Goal: Check status: Check status

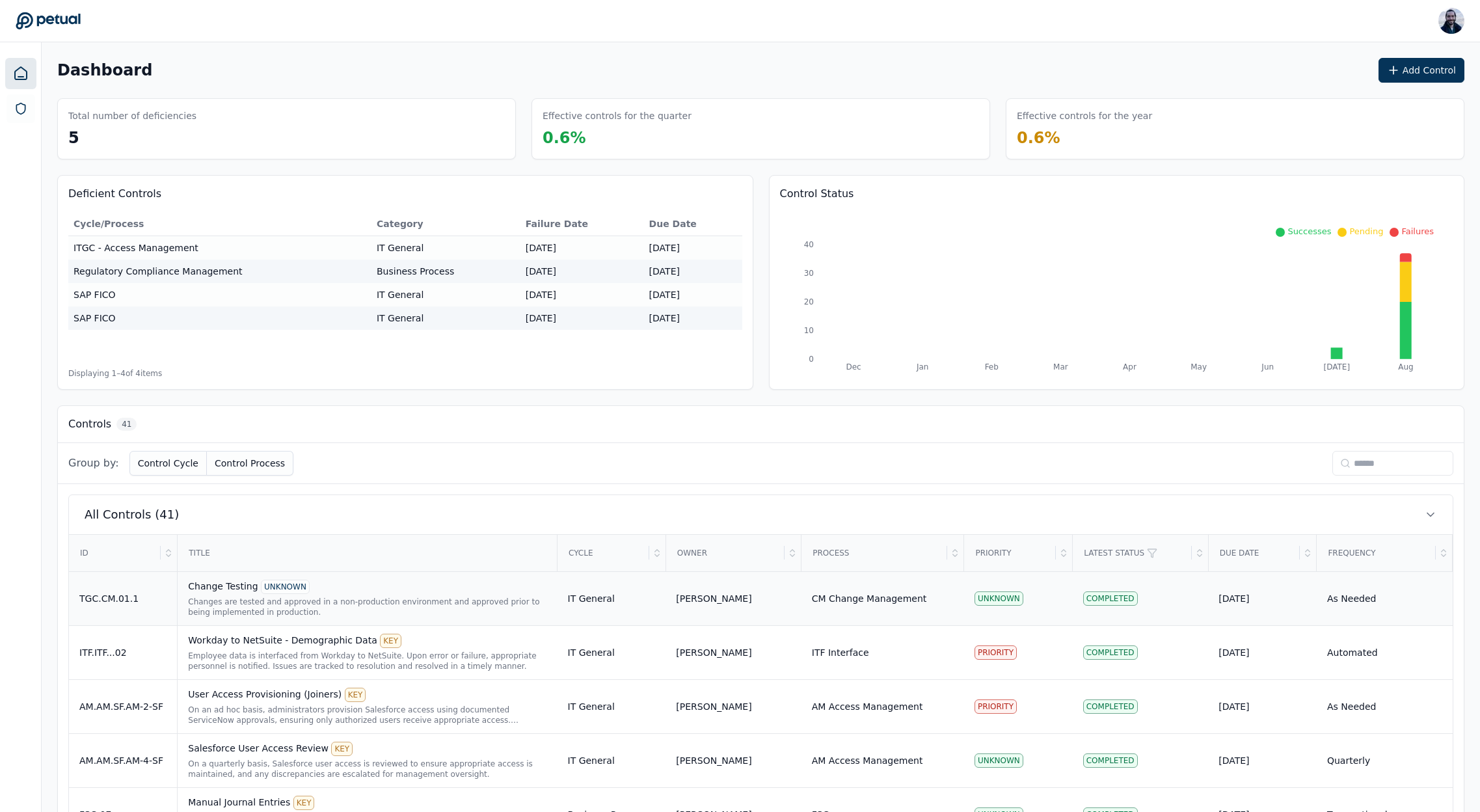
click at [214, 581] on div "Change Testing UNKNOWN" at bounding box center [367, 586] width 358 height 14
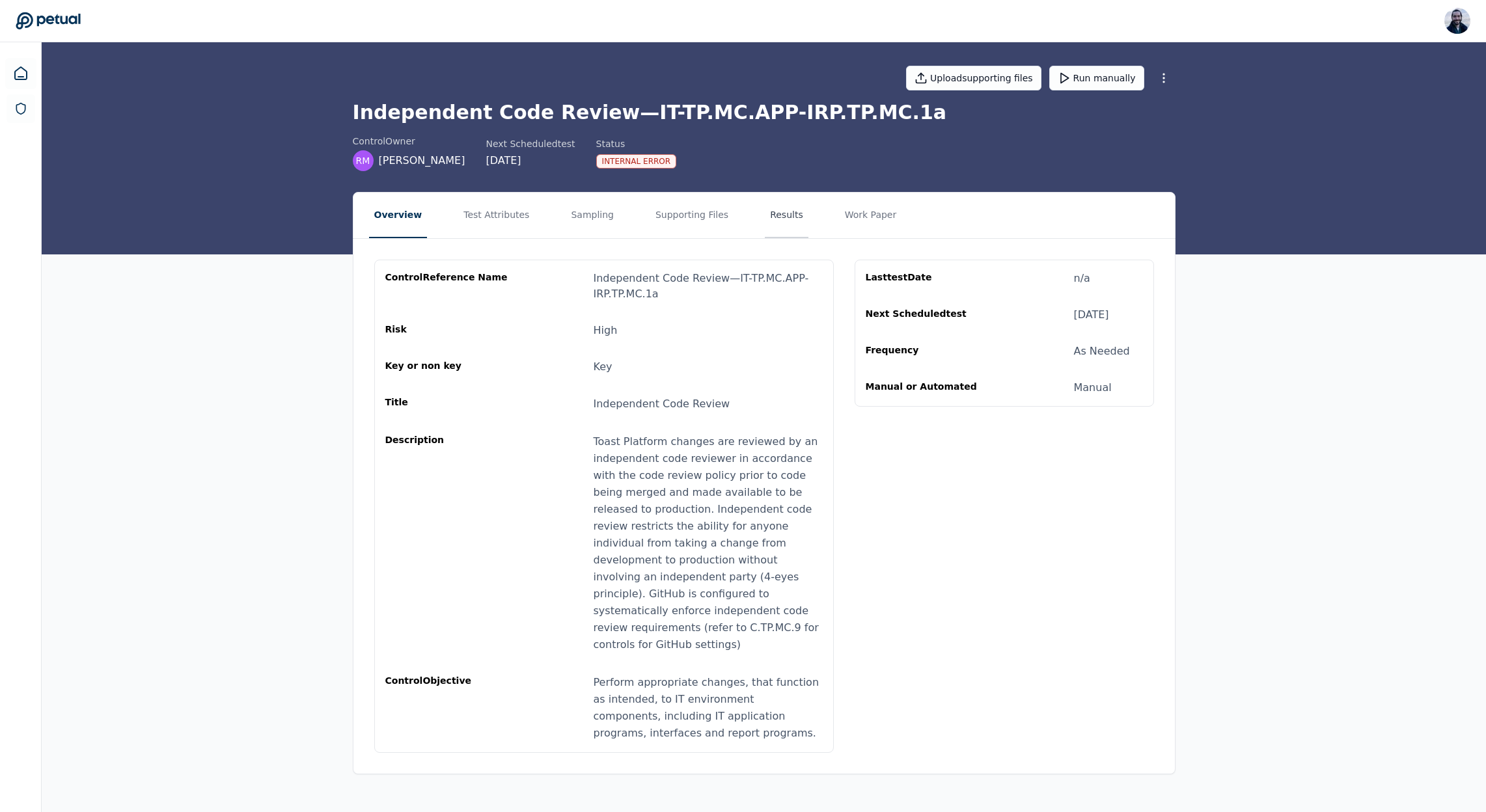
click at [765, 216] on button "Results" at bounding box center [786, 214] width 44 height 46
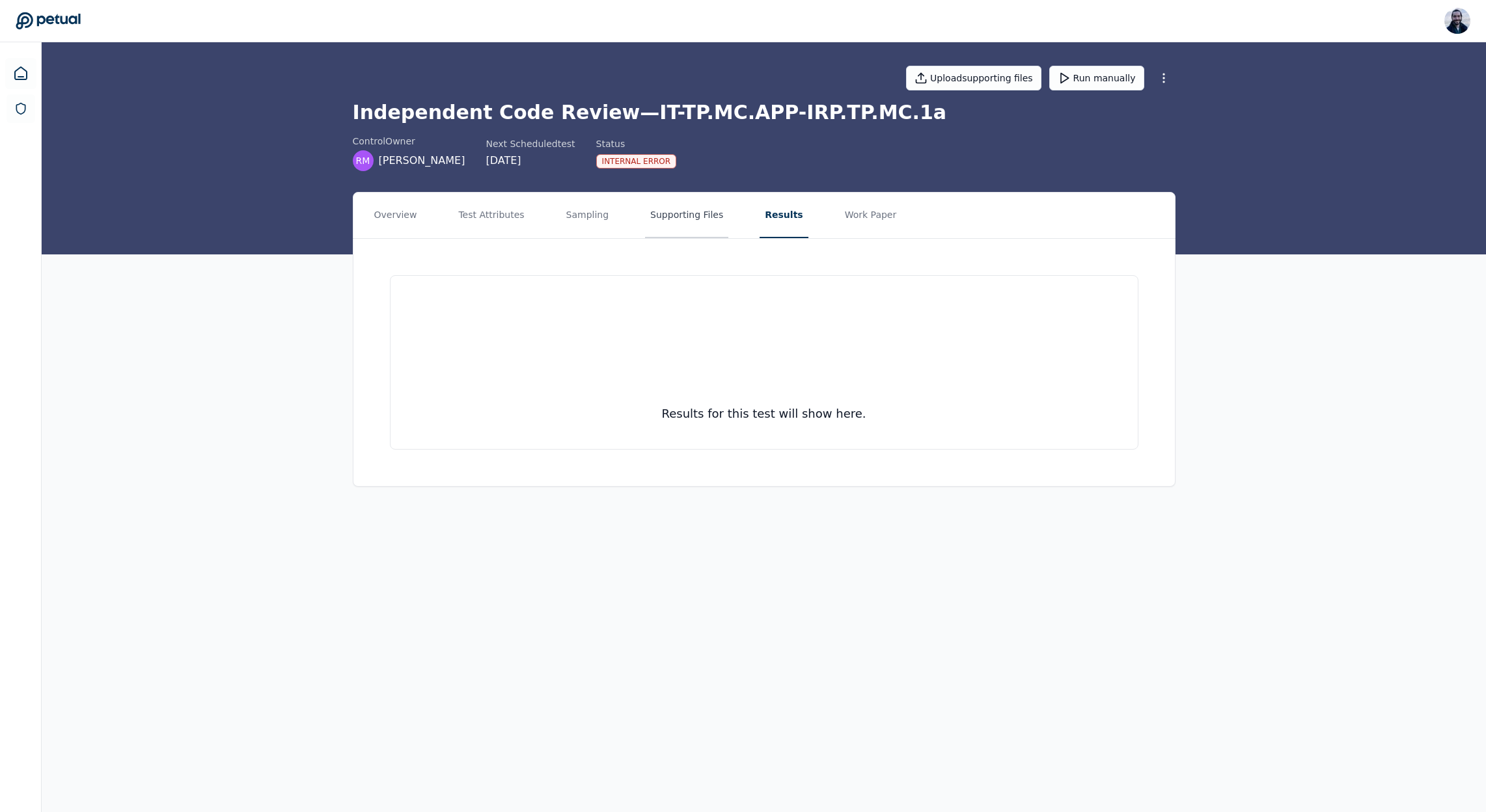
click at [677, 210] on button "Supporting Files" at bounding box center [686, 214] width 83 height 46
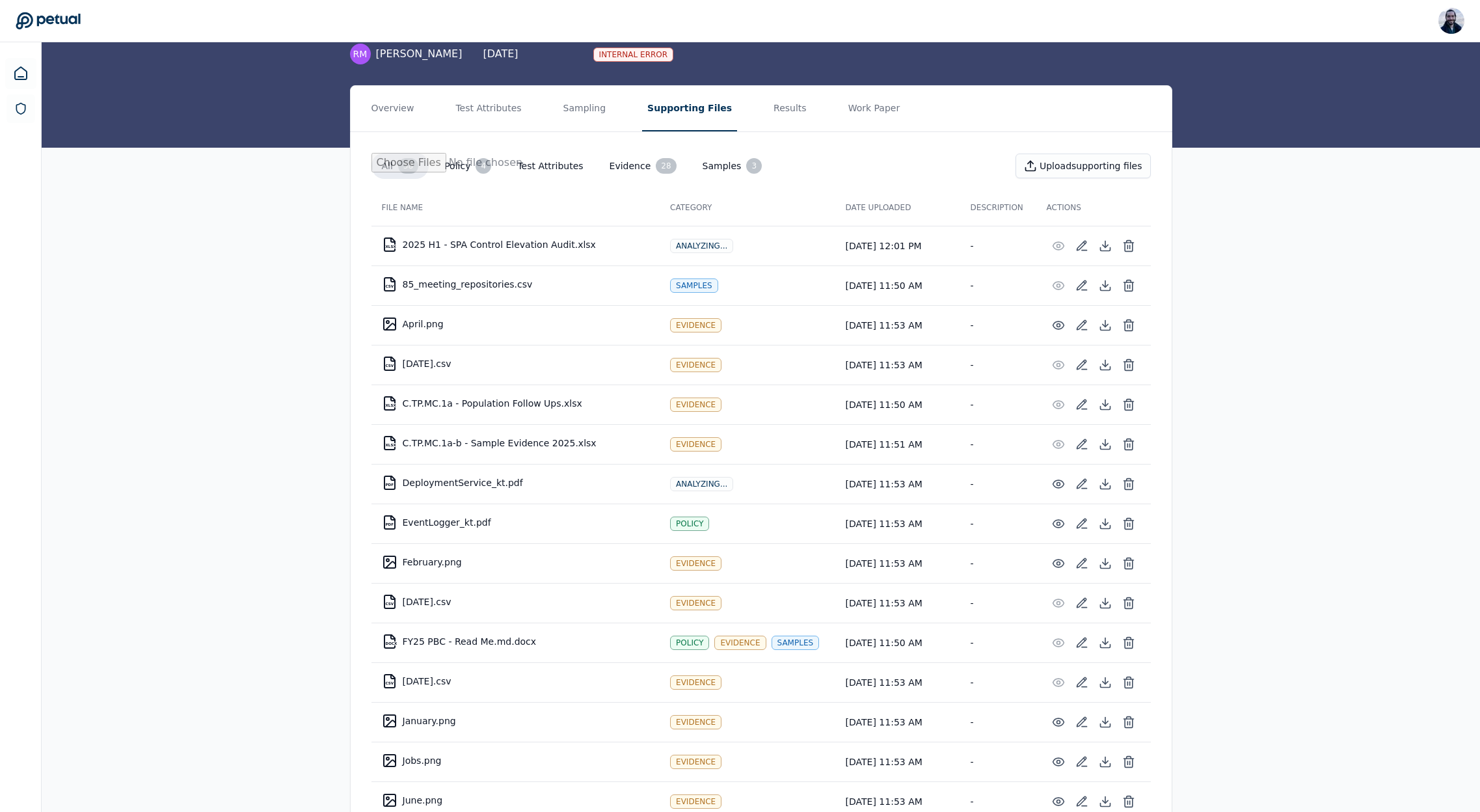
scroll to position [123, 0]
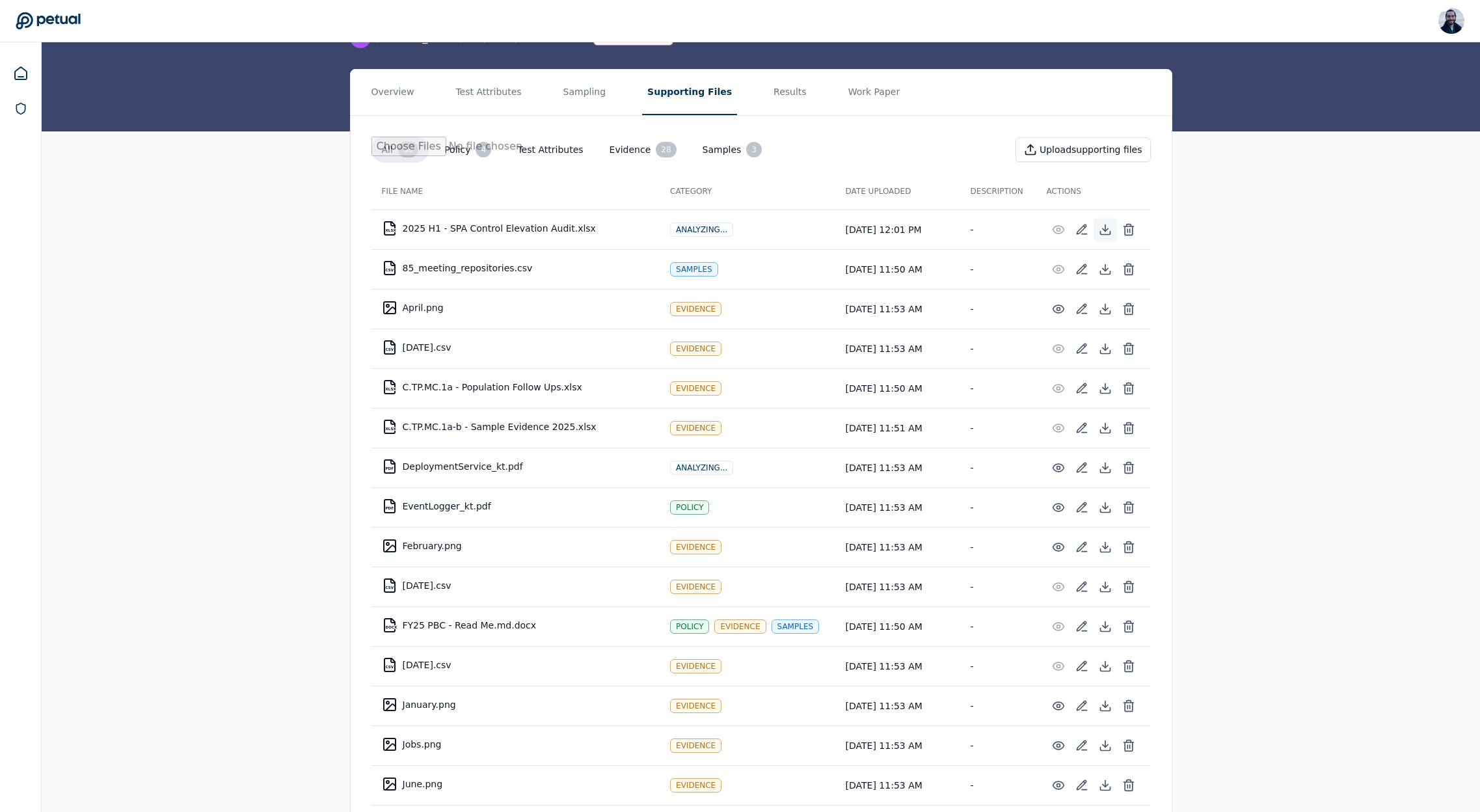
click at [1104, 231] on icon at bounding box center [1105, 229] width 6 height 3
click at [1108, 269] on icon at bounding box center [1105, 269] width 13 height 13
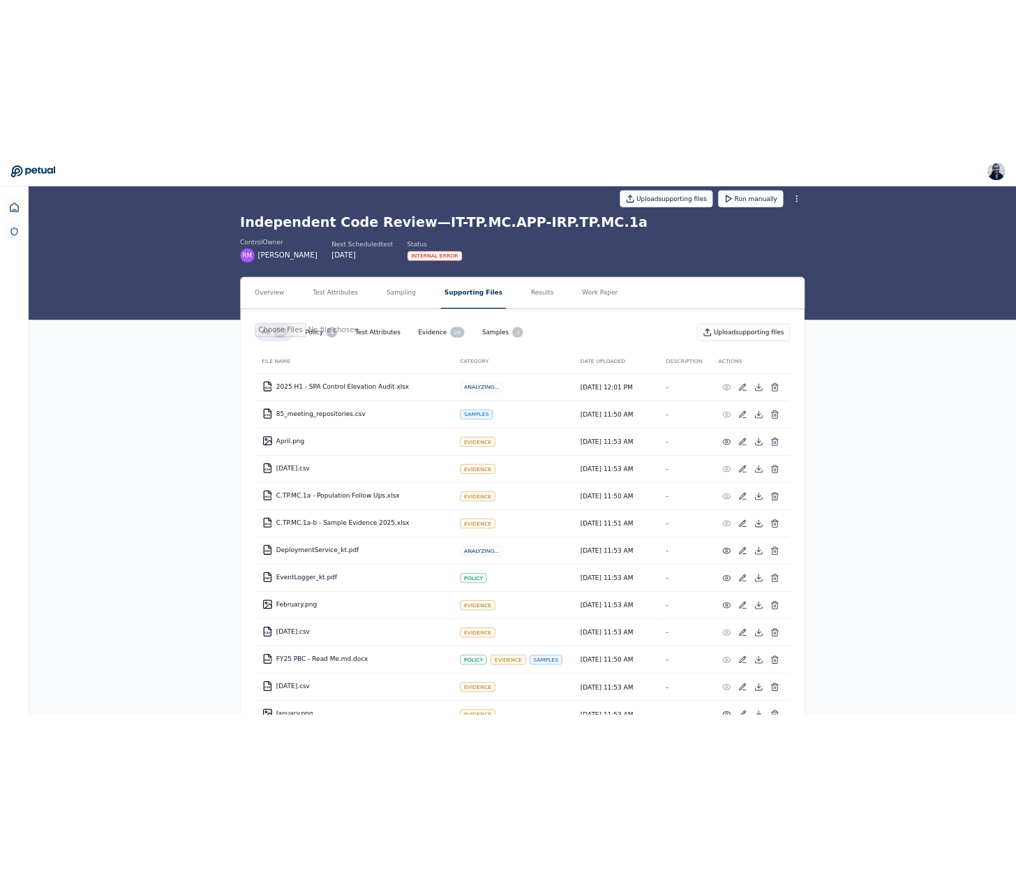
scroll to position [0, 0]
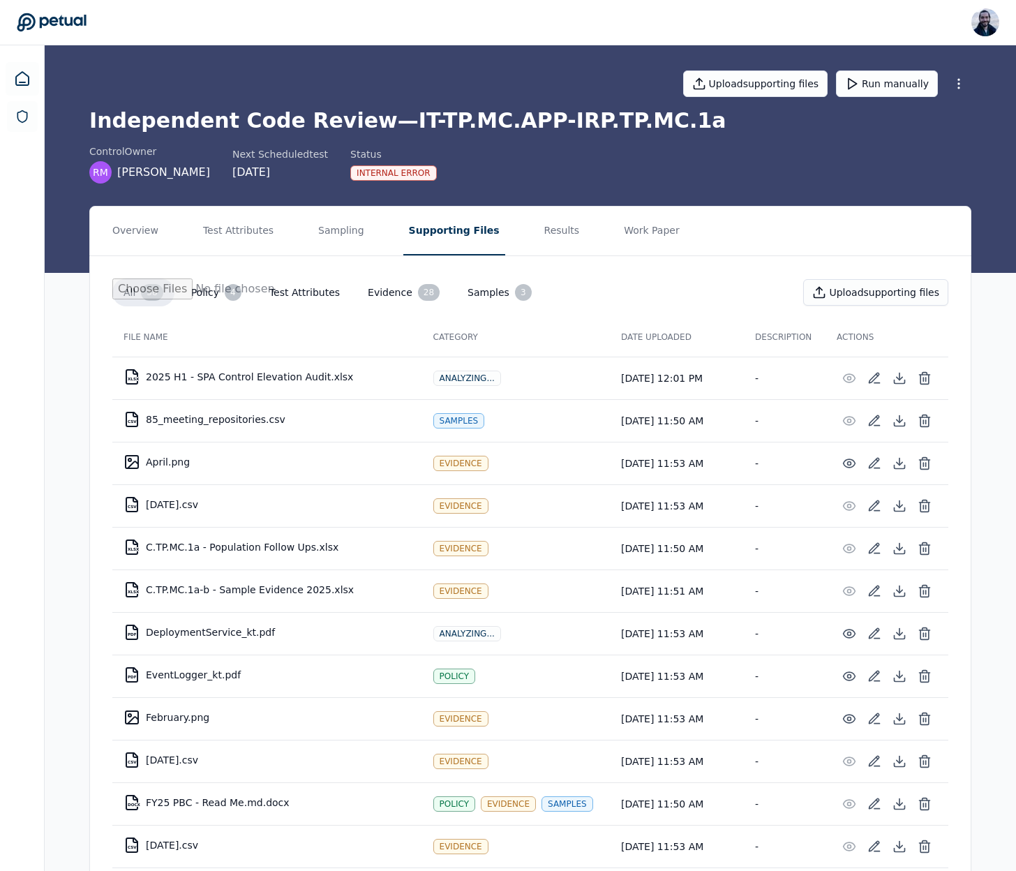
click at [280, 588] on td "XLSX C.TP.MC.1a-b - Sample Evidence 2025.xlsx" at bounding box center [267, 589] width 310 height 33
click at [894, 589] on icon at bounding box center [899, 591] width 14 height 14
click at [326, 587] on td "XLSX C.TP.MC.1a-b - Sample Evidence 2025.xlsx" at bounding box center [267, 589] width 310 height 33
drag, startPoint x: 354, startPoint y: 592, endPoint x: 308, endPoint y: 590, distance: 46.1
click at [257, 593] on td "XLSX C.TP.MC.1a-b - Sample Evidence 2025.xlsx" at bounding box center [267, 589] width 310 height 33
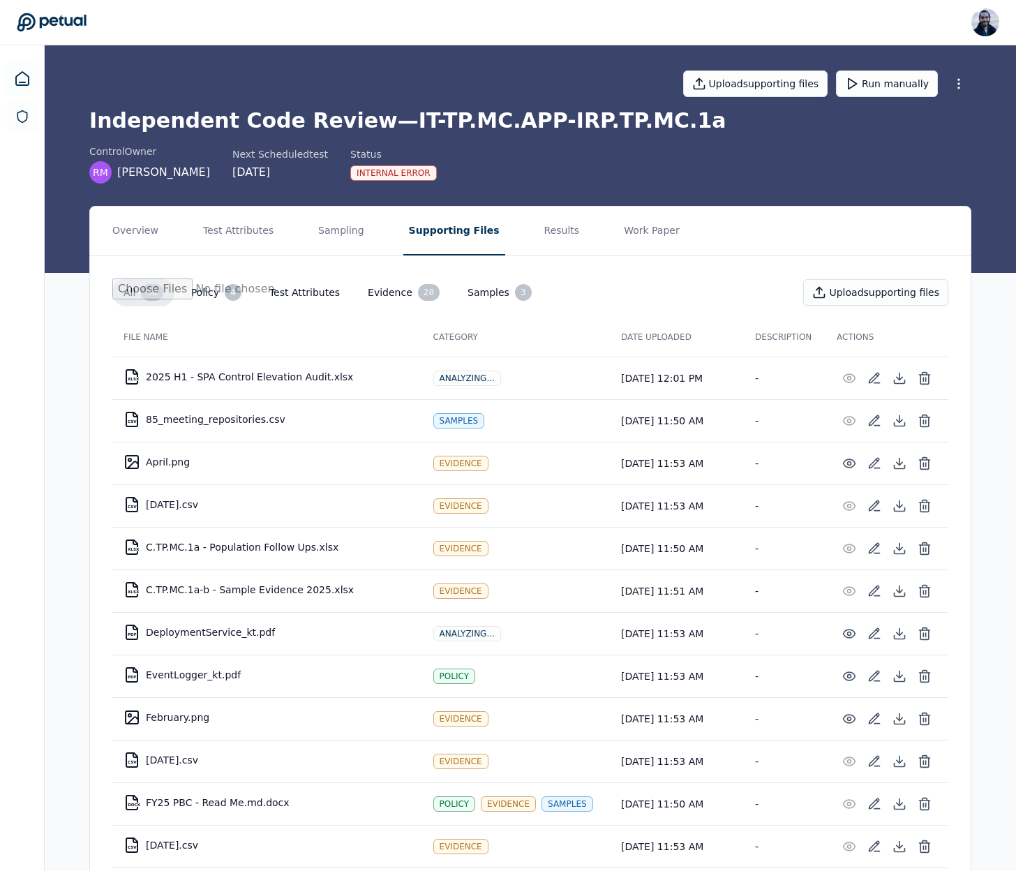
drag, startPoint x: 333, startPoint y: 590, endPoint x: 345, endPoint y: 590, distance: 11.9
click at [335, 589] on td "XLSX C.TP.MC.1a-b - Sample Evidence 2025.xlsx" at bounding box center [267, 589] width 310 height 33
drag, startPoint x: 338, startPoint y: 590, endPoint x: 144, endPoint y: 589, distance: 193.9
click at [144, 589] on td "XLSX C.TP.MC.1a-b - Sample Evidence 2025.xlsx" at bounding box center [267, 589] width 310 height 33
copy td "XLSX C.TP.MC.1a-b - Sample Evidence 2025.xlsx"
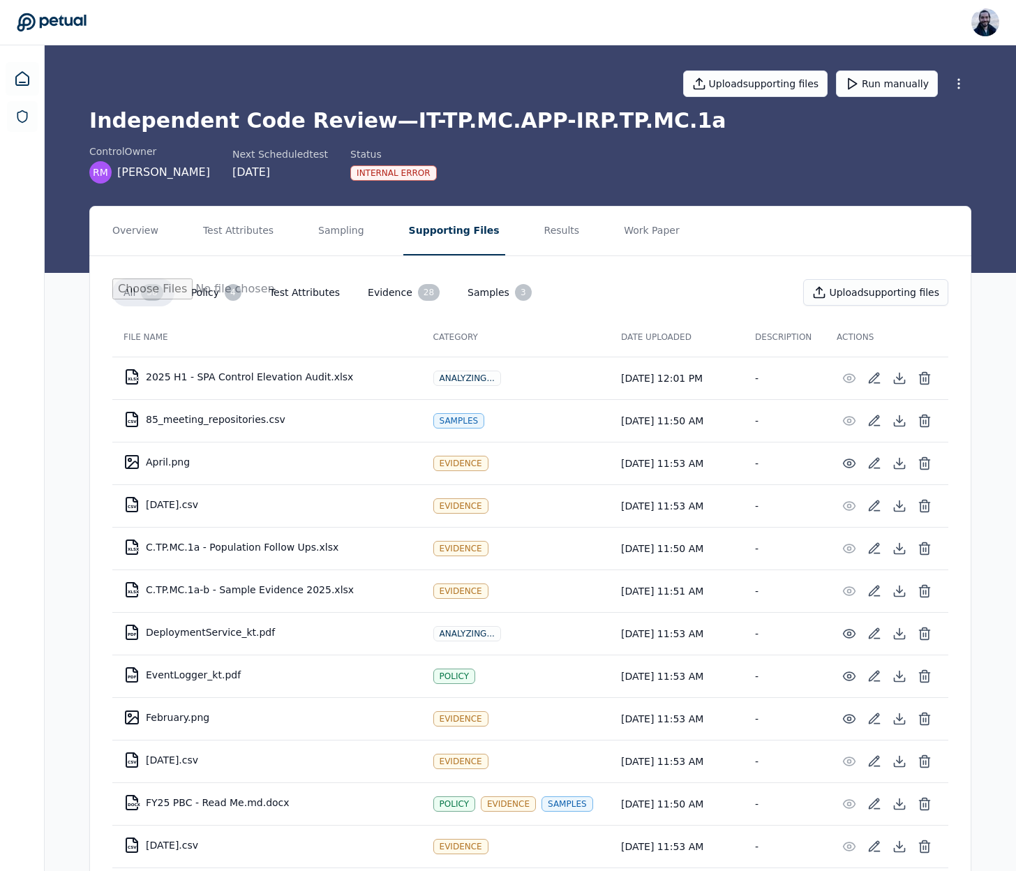
click at [980, 193] on div "Upload supporting files Run manually Independent Code Review — IT-TP.MC.APP-IRP…" at bounding box center [530, 158] width 971 height 227
